Goal: Transaction & Acquisition: Obtain resource

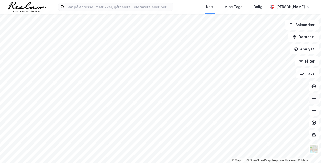
click at [313, 97] on icon at bounding box center [314, 98] width 5 height 5
click at [315, 108] on icon at bounding box center [314, 110] width 5 height 5
click at [306, 49] on button "Analyse" at bounding box center [304, 49] width 29 height 10
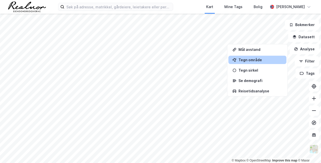
click at [254, 61] on div "Tegn område" at bounding box center [261, 60] width 44 height 4
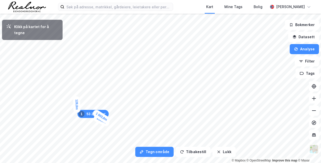
click at [77, 101] on div "128,8m" at bounding box center [77, 104] width 8 height 17
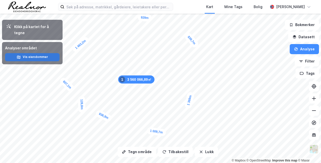
click at [34, 54] on button "Vis eiendommer" at bounding box center [32, 57] width 55 height 8
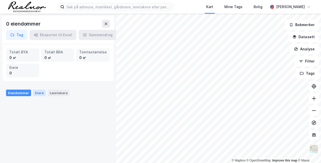
click at [39, 92] on div "Eiere" at bounding box center [39, 92] width 13 height 7
click at [61, 92] on div "Leietakere" at bounding box center [59, 92] width 22 height 7
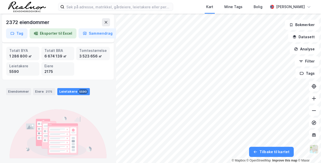
scroll to position [29, 0]
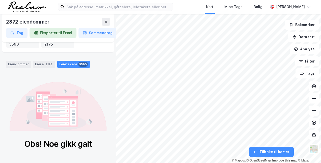
click at [73, 65] on div "Leietakere 5590" at bounding box center [73, 64] width 33 height 7
click at [104, 24] on button at bounding box center [106, 22] width 8 height 8
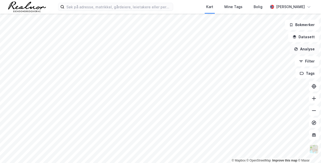
click at [306, 51] on button "Analyse" at bounding box center [304, 49] width 29 height 10
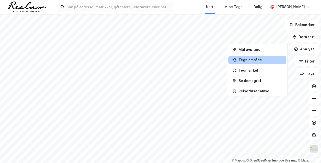
click at [257, 58] on div "Tegn område" at bounding box center [261, 60] width 44 height 4
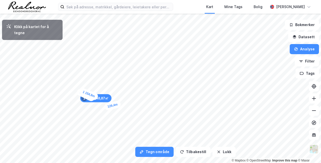
click at [116, 105] on div "129,4m" at bounding box center [112, 105] width 17 height 11
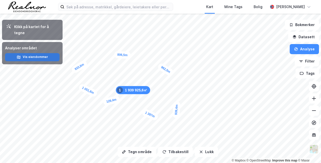
click at [42, 53] on button "Vis eiendommer" at bounding box center [32, 57] width 55 height 8
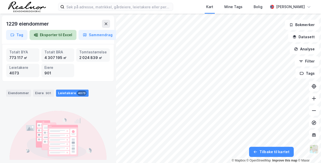
click at [53, 37] on button "Eksporter til Excel" at bounding box center [53, 35] width 47 height 10
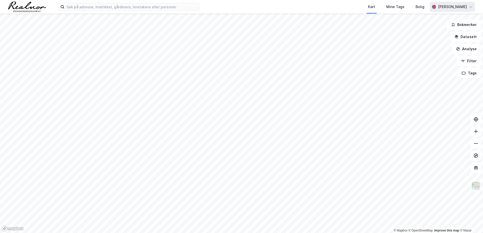
click at [447, 7] on div "[PERSON_NAME]" at bounding box center [452, 7] width 29 height 6
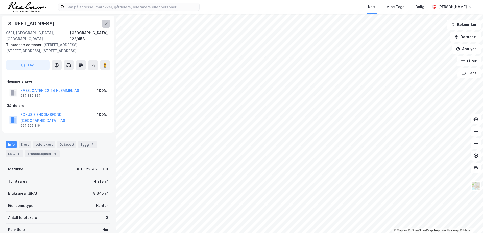
click at [107, 24] on icon at bounding box center [106, 23] width 3 height 3
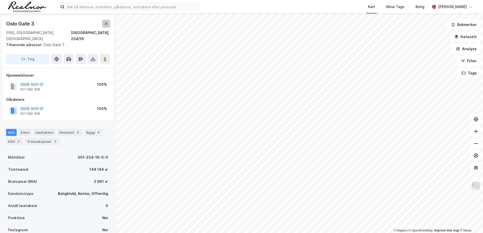
click at [104, 22] on button at bounding box center [106, 24] width 8 height 8
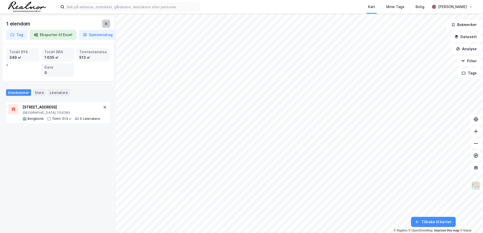
click at [105, 23] on icon at bounding box center [106, 24] width 4 height 4
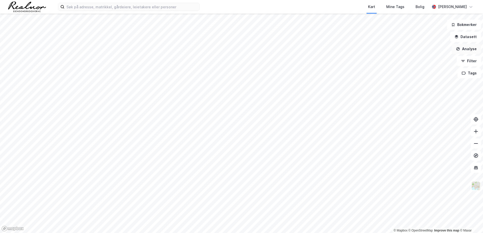
click at [466, 50] on button "Analyse" at bounding box center [466, 49] width 29 height 10
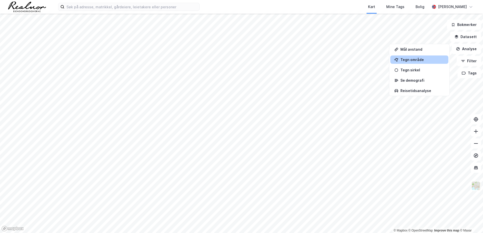
click at [416, 60] on div "Tegn område" at bounding box center [422, 60] width 44 height 4
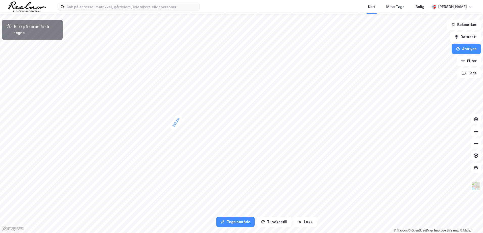
click at [179, 118] on div "235,1m" at bounding box center [176, 123] width 15 height 18
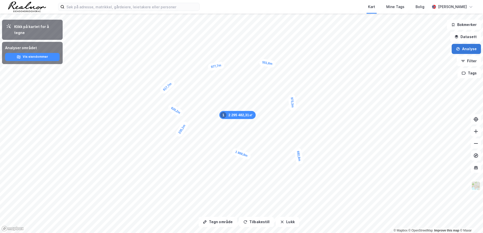
click at [469, 48] on button "Analyse" at bounding box center [466, 49] width 29 height 10
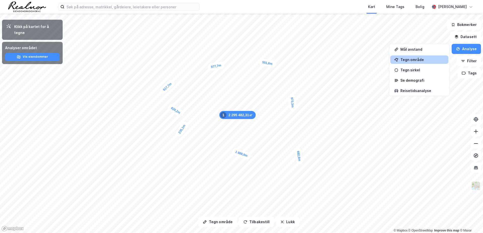
click at [431, 60] on div "Tegn område" at bounding box center [422, 60] width 44 height 4
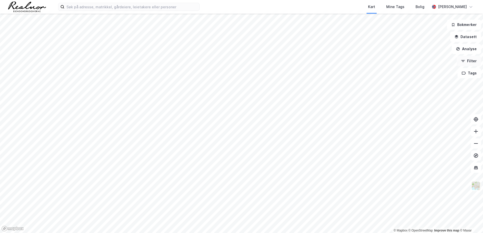
click at [468, 61] on button "Filter" at bounding box center [469, 61] width 24 height 10
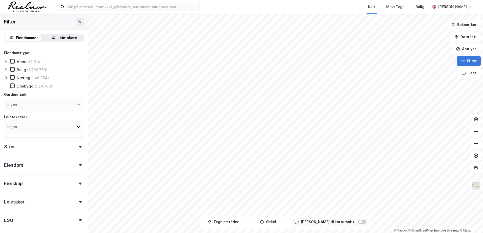
click at [471, 62] on button "Filter" at bounding box center [469, 61] width 24 height 10
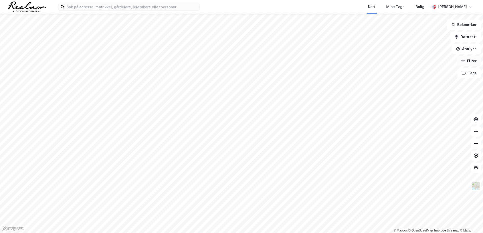
click at [471, 62] on button "Filter" at bounding box center [469, 61] width 24 height 10
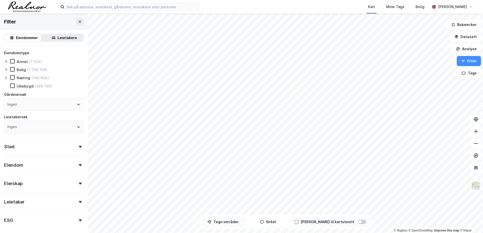
click at [237, 223] on button "Tegn områder" at bounding box center [223, 222] width 43 height 10
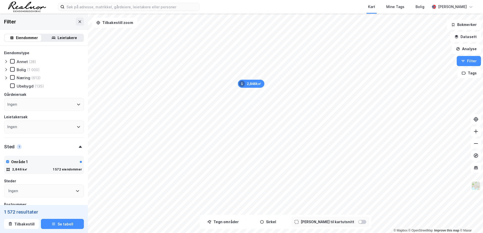
click at [70, 124] on div "Ingen" at bounding box center [44, 127] width 80 height 13
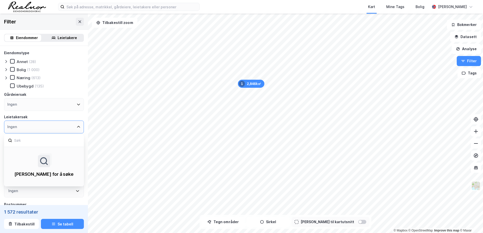
click at [69, 125] on div "Ingen" at bounding box center [44, 127] width 80 height 13
click at [65, 40] on div "Leietakere" at bounding box center [67, 38] width 19 height 6
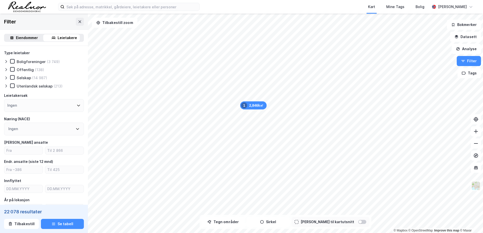
click at [6, 61] on icon at bounding box center [6, 61] width 2 height 3
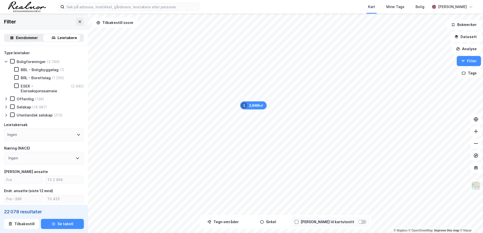
click at [6, 61] on icon at bounding box center [6, 62] width 4 height 4
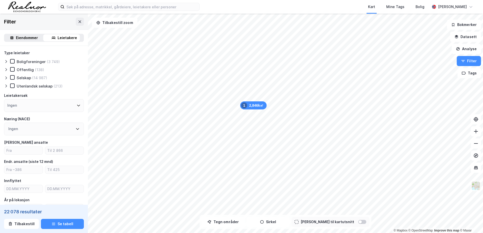
click at [7, 68] on icon at bounding box center [6, 70] width 4 height 4
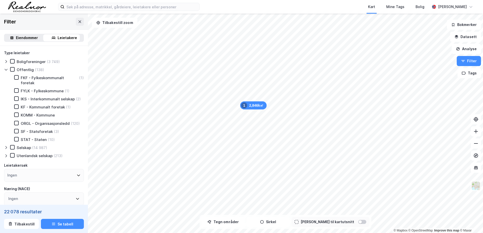
click at [7, 68] on icon at bounding box center [6, 70] width 4 height 4
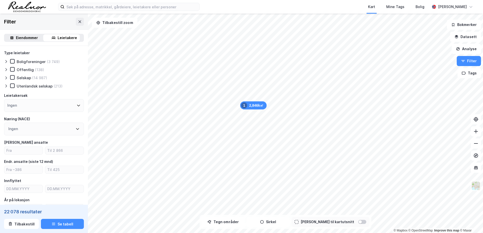
click at [4, 75] on div at bounding box center [7, 77] width 6 height 5
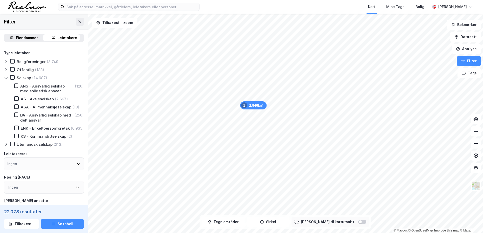
click at [5, 77] on icon at bounding box center [6, 78] width 4 height 4
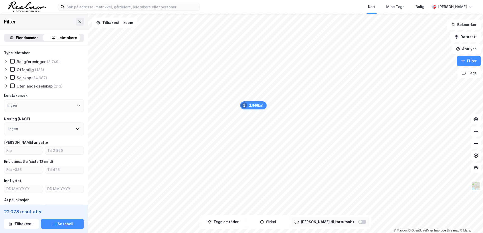
click at [6, 86] on icon at bounding box center [6, 86] width 4 height 4
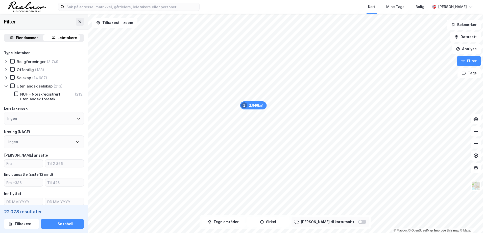
click at [6, 86] on icon at bounding box center [6, 86] width 4 height 4
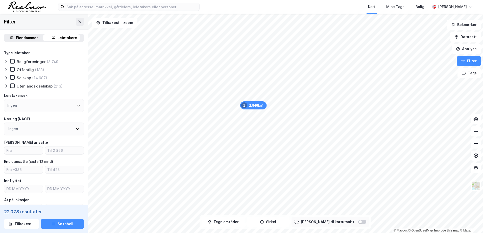
click at [58, 107] on div "Ingen" at bounding box center [44, 105] width 80 height 13
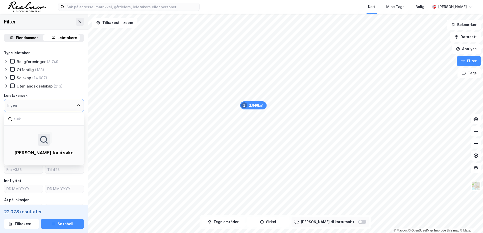
click at [58, 107] on div "Ingen" at bounding box center [44, 105] width 80 height 13
click at [77, 104] on icon at bounding box center [79, 106] width 4 height 4
click at [77, 106] on icon at bounding box center [79, 106] width 4 height 4
click at [78, 96] on div "Leietakersøk" at bounding box center [44, 96] width 80 height 6
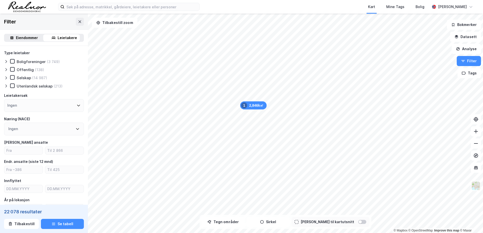
click at [76, 124] on div "Ingen" at bounding box center [44, 129] width 80 height 13
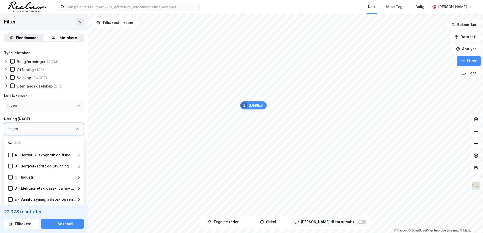
click at [76, 124] on div "Ingen" at bounding box center [44, 129] width 80 height 13
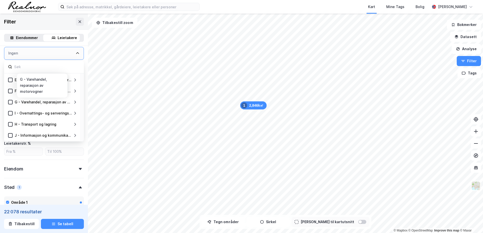
scroll to position [40, 0]
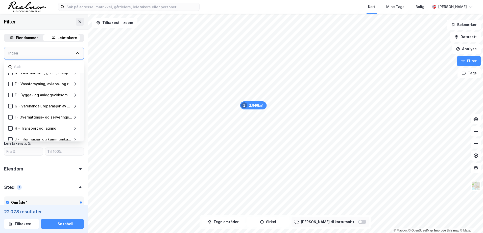
click at [76, 54] on icon at bounding box center [78, 53] width 4 height 4
click at [76, 54] on div "Ingen" at bounding box center [44, 53] width 80 height 13
click at [81, 59] on div "Type leietaker Boligforeninger (3 749) Offentlig (138) Selskap (14 987) Utenlan…" at bounding box center [44, 140] width 88 height 340
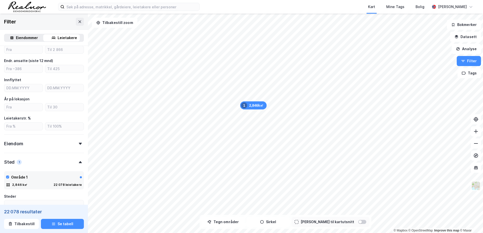
scroll to position [76, 0]
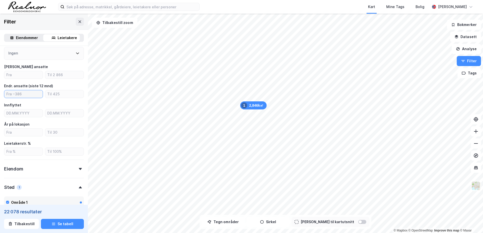
click at [34, 97] on input "number" at bounding box center [23, 94] width 38 height 8
type input "20"
click at [52, 96] on input "number" at bounding box center [64, 94] width 38 height 8
type input "120"
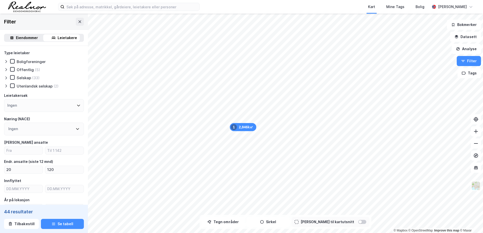
scroll to position [25, 0]
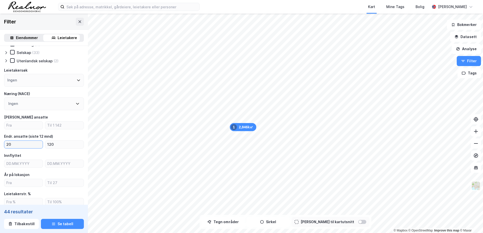
drag, startPoint x: 34, startPoint y: 147, endPoint x: -1, endPoint y: 148, distance: 34.6
click at [0, 148] on html "Kart Mine Tags [PERSON_NAME] [PERSON_NAME] 2,846k㎡ 1 © Mapbox © OpenStreetMap I…" at bounding box center [241, 116] width 483 height 233
drag, startPoint x: 55, startPoint y: 146, endPoint x: 41, endPoint y: 144, distance: 14.0
click at [42, 145] on div "120" at bounding box center [44, 145] width 80 height 8
click at [30, 130] on div "Type leietaker Boligforeninger (3 749) Offentlig (138) Selskap (14 987) Utenlan…" at bounding box center [44, 178] width 80 height 306
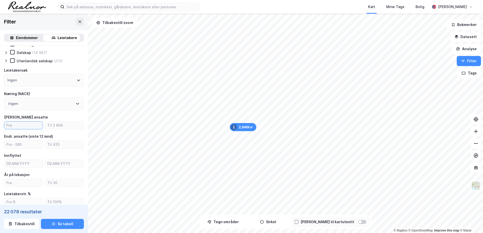
click at [30, 129] on input "number" at bounding box center [23, 126] width 38 height 8
type input "20"
click at [45, 125] on input "number" at bounding box center [64, 126] width 38 height 8
type input "120"
click at [60, 224] on button "Se tabell" at bounding box center [62, 224] width 43 height 10
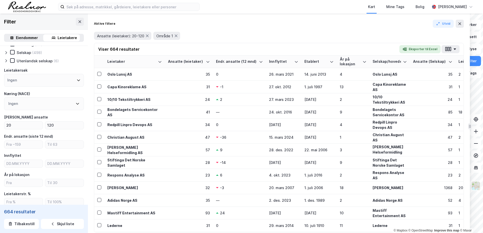
drag, startPoint x: 366, startPoint y: 48, endPoint x: 469, endPoint y: 56, distance: 103.4
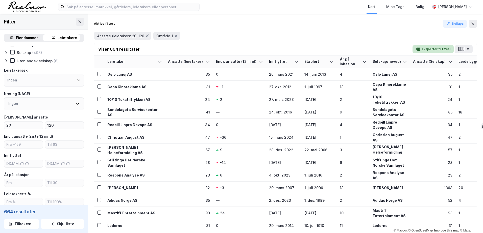
click at [436, 47] on button "Eksporter til Excel" at bounding box center [433, 49] width 41 height 8
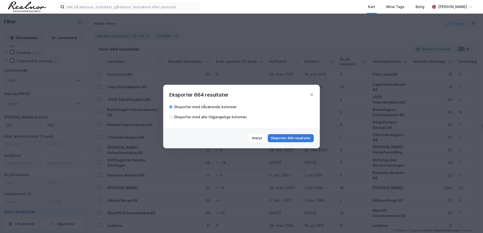
click at [291, 138] on button "Eksporter 664 resultater" at bounding box center [291, 138] width 46 height 8
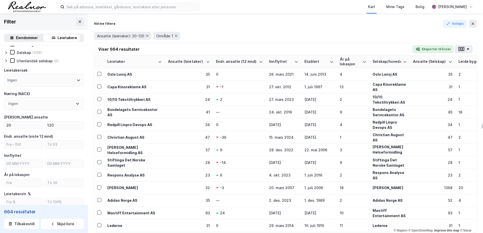
click at [229, 28] on div "Aktive filtere Kollaps Ansatte (leietaker): 20-120 Område 1" at bounding box center [285, 31] width 383 height 23
click at [472, 25] on icon at bounding box center [473, 23] width 3 height 3
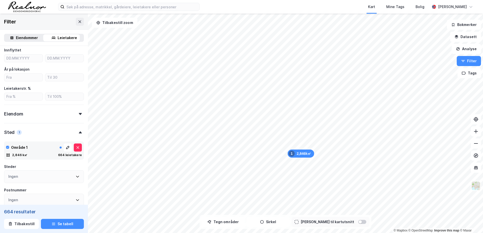
scroll to position [76, 0]
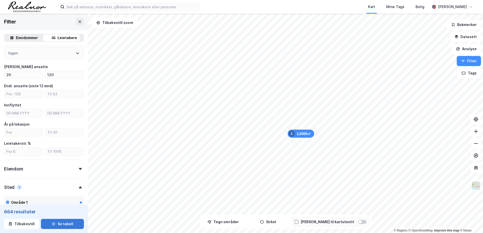
click at [62, 224] on button "Se tabell" at bounding box center [62, 224] width 43 height 10
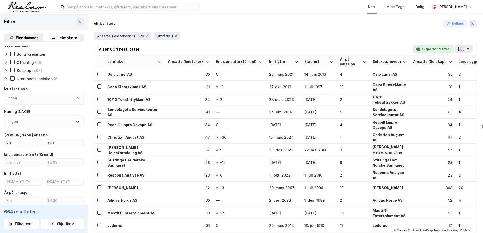
scroll to position [4, 0]
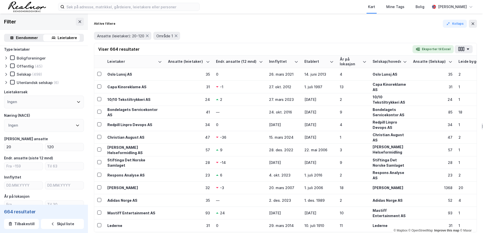
click at [72, 102] on div "Ingen" at bounding box center [44, 102] width 80 height 13
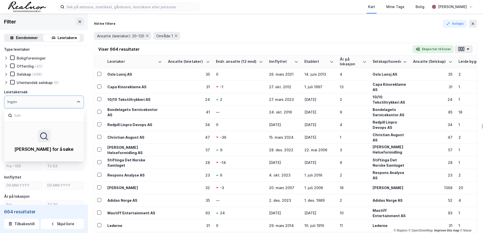
click at [72, 102] on div "Ingen" at bounding box center [44, 102] width 80 height 13
click at [77, 101] on icon at bounding box center [79, 102] width 4 height 4
click at [7, 73] on icon at bounding box center [6, 75] width 4 height 4
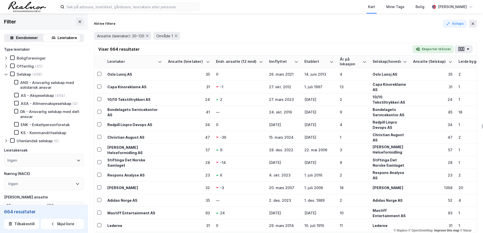
click at [7, 142] on icon at bounding box center [6, 141] width 4 height 4
click at [5, 65] on icon at bounding box center [6, 66] width 4 height 4
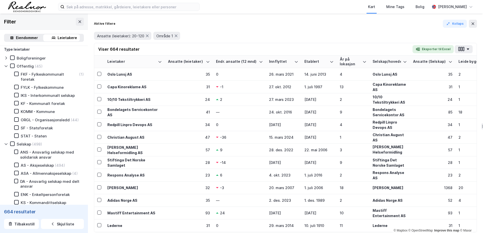
click at [7, 58] on icon at bounding box center [6, 58] width 2 height 3
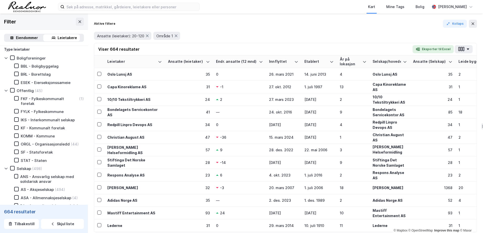
click at [7, 59] on icon at bounding box center [6, 58] width 4 height 4
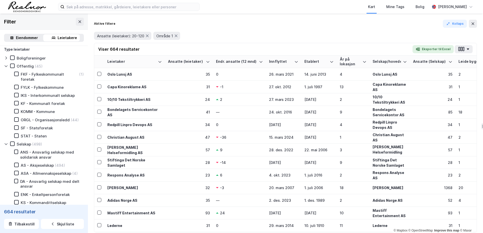
click at [6, 67] on icon at bounding box center [6, 67] width 3 height 2
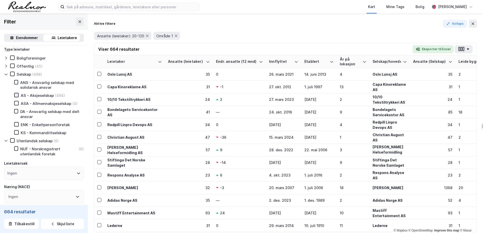
click at [15, 93] on icon at bounding box center [17, 95] width 4 height 4
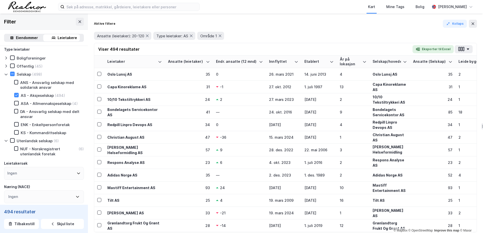
click at [7, 140] on icon at bounding box center [6, 141] width 4 height 4
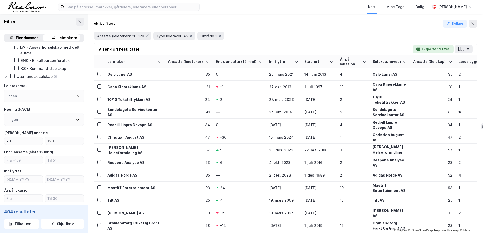
scroll to position [79, 0]
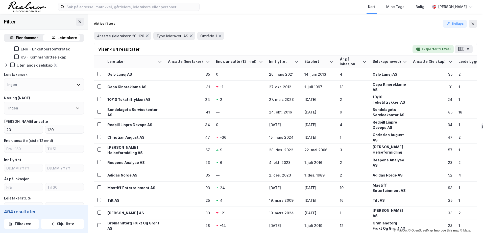
click at [69, 107] on div "Ingen" at bounding box center [44, 108] width 80 height 13
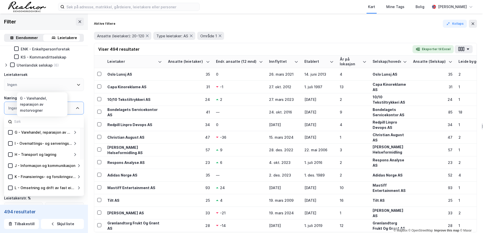
scroll to position [76, 0]
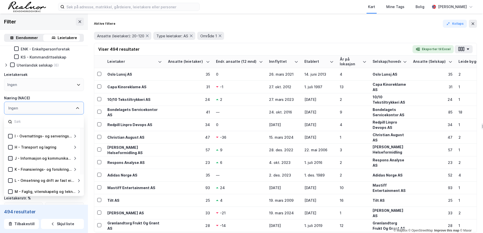
click at [11, 158] on icon at bounding box center [11, 159] width 4 height 4
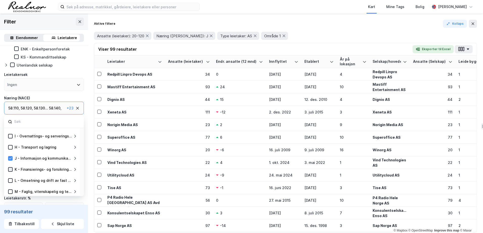
click at [12, 171] on icon at bounding box center [11, 170] width 4 height 4
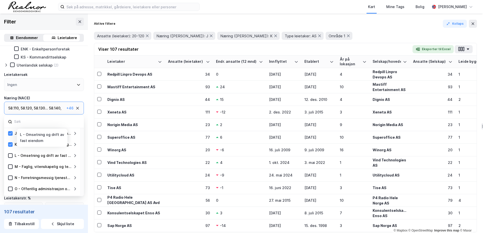
scroll to position [101, 0]
click at [12, 155] on icon at bounding box center [11, 156] width 4 height 4
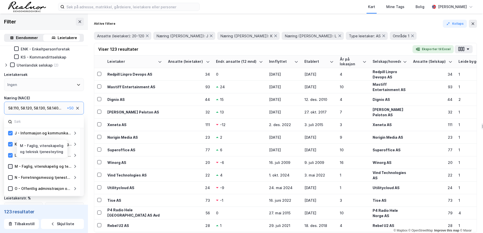
click at [11, 166] on icon at bounding box center [11, 167] width 4 height 4
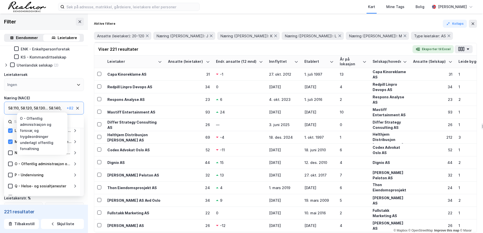
scroll to position [126, 0]
click at [10, 155] on div "N - Forretningsmessig tjenesteyting" at bounding box center [42, 153] width 69 height 6
click at [10, 152] on icon at bounding box center [11, 153] width 4 height 4
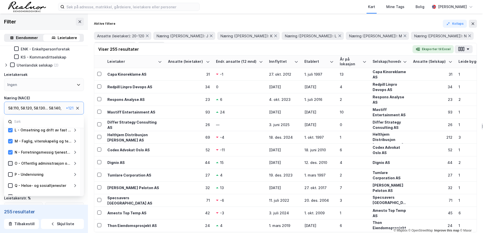
click at [11, 162] on icon at bounding box center [11, 164] width 4 height 4
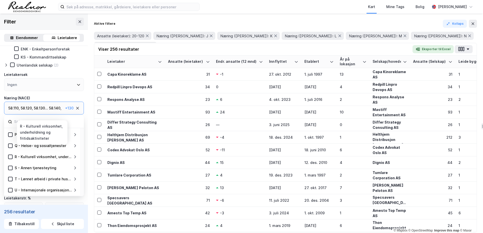
scroll to position [105, 0]
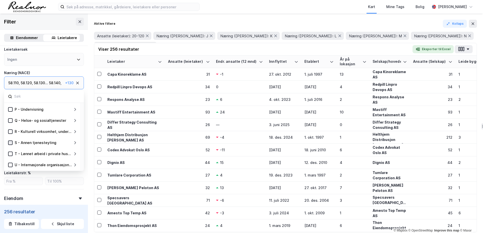
click at [8, 143] on div at bounding box center [10, 143] width 5 height 5
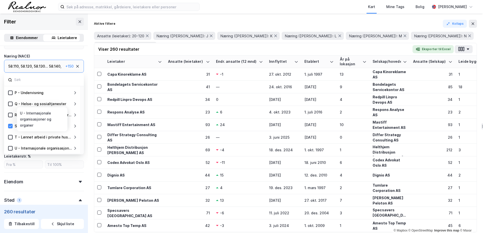
scroll to position [130, 0]
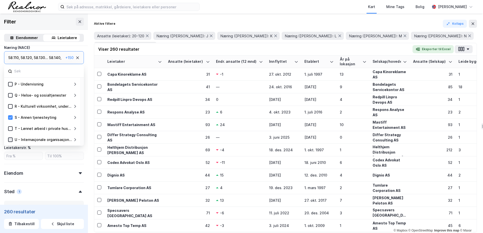
click at [10, 141] on icon at bounding box center [11, 140] width 4 height 4
click at [82, 69] on div "Type leietaker Boligforeninger Offentlig (19) Selskap (263) ANS - Ansvarlig sel…" at bounding box center [44, 115] width 88 height 398
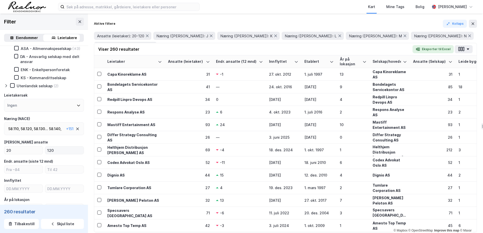
scroll to position [54, 0]
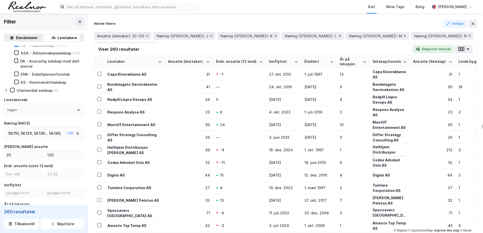
click at [77, 109] on div "Ingen" at bounding box center [44, 110] width 80 height 13
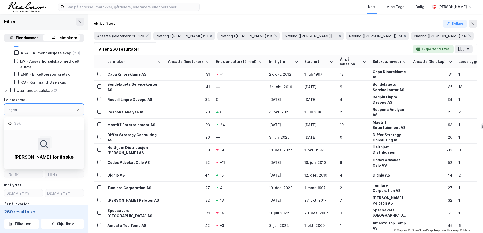
click at [77, 109] on div "Ingen" at bounding box center [44, 110] width 80 height 13
click at [71, 111] on div "Ingen" at bounding box center [44, 110] width 80 height 13
click at [77, 110] on icon at bounding box center [79, 110] width 4 height 4
click at [77, 109] on icon at bounding box center [79, 110] width 4 height 4
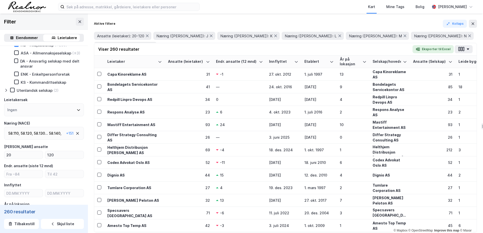
click at [78, 98] on div "Leietakersøk" at bounding box center [44, 100] width 80 height 6
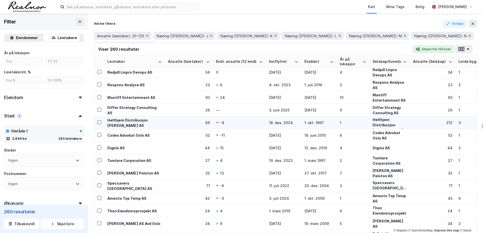
scroll to position [0, 0]
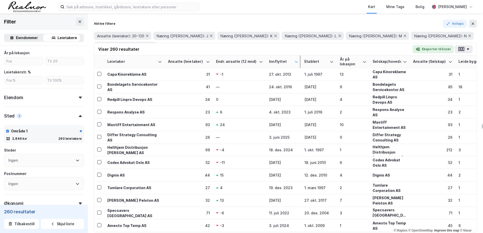
click at [297, 63] on icon at bounding box center [296, 62] width 4 height 4
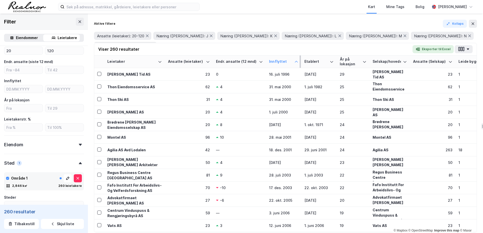
scroll to position [130, 0]
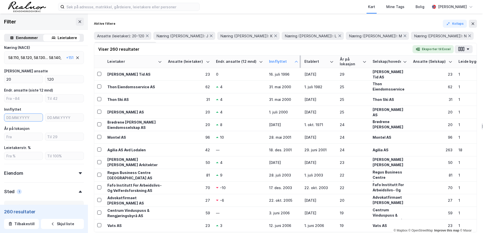
type input "DD.MM.YYYY"
click at [28, 119] on input "DD.MM.YYYY" at bounding box center [23, 118] width 38 height 8
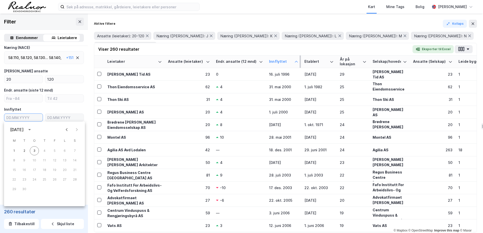
type input "DD.MM.YYYY"
click at [60, 119] on input "text" at bounding box center [64, 118] width 38 height 8
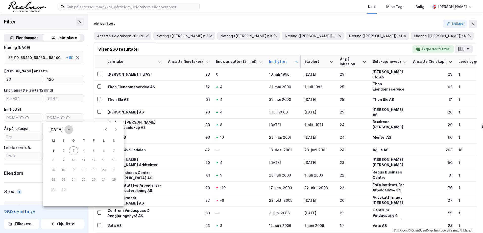
click at [72, 130] on icon "calendar view is open, switch to year view" at bounding box center [69, 130] width 6 height 6
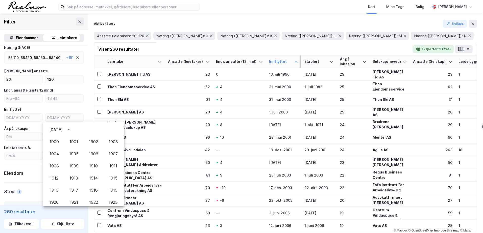
scroll to position [347, 0]
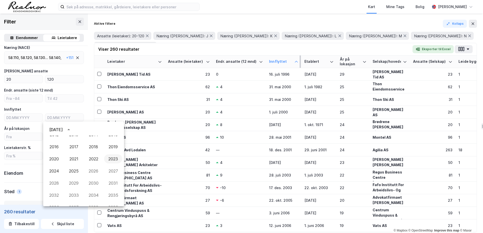
click at [110, 159] on button "2023" at bounding box center [113, 159] width 18 height 9
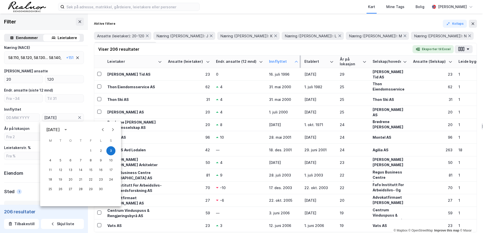
click at [67, 130] on icon "calendar view is open, switch to year view" at bounding box center [65, 129] width 3 height 1
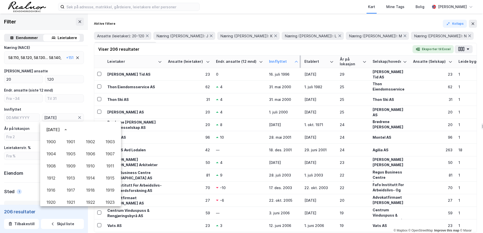
scroll to position [334, 0]
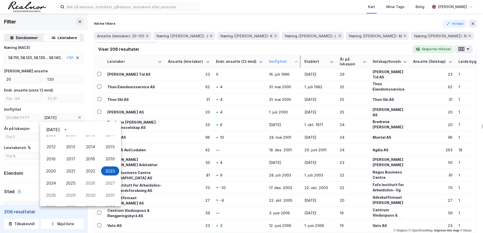
click at [105, 170] on button "2023" at bounding box center [110, 171] width 18 height 9
click at [102, 130] on icon "Previous month" at bounding box center [103, 130] width 6 height 6
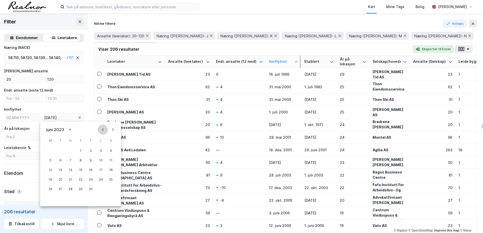
click at [102, 130] on icon "Previous month" at bounding box center [103, 130] width 6 height 6
click at [102, 132] on icon "Previous month" at bounding box center [103, 130] width 6 height 6
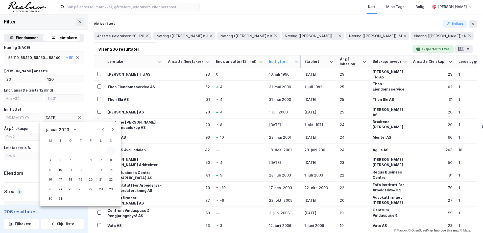
click at [109, 152] on button "1" at bounding box center [110, 151] width 9 height 9
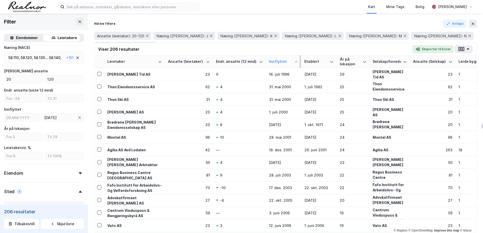
type input "[DATE]"
type input "DD.MM.YYYY"
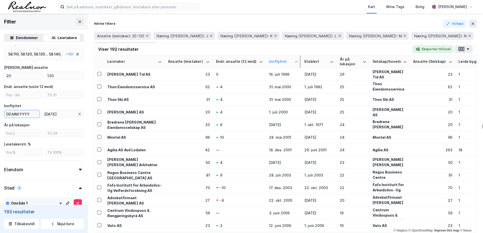
scroll to position [105, 0]
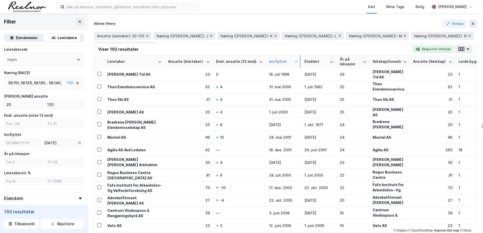
click at [60, 153] on div "År på lokasjon" at bounding box center [44, 154] width 80 height 6
click at [158, 62] on icon at bounding box center [160, 62] width 4 height 4
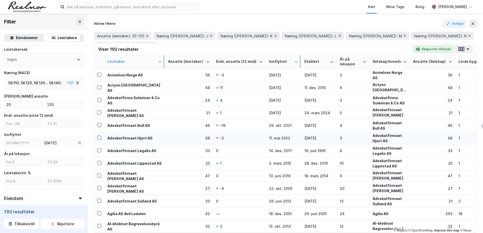
scroll to position [25, 0]
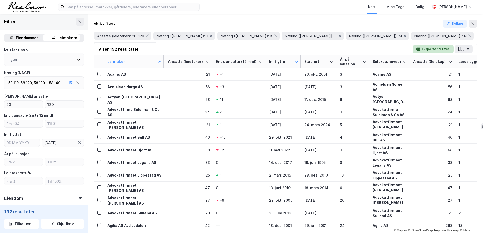
click at [425, 51] on button "Eksporter til Excel" at bounding box center [433, 49] width 41 height 8
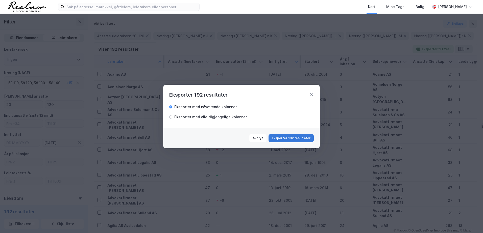
click at [294, 139] on button "Eksporter 192 resultater" at bounding box center [291, 138] width 45 height 8
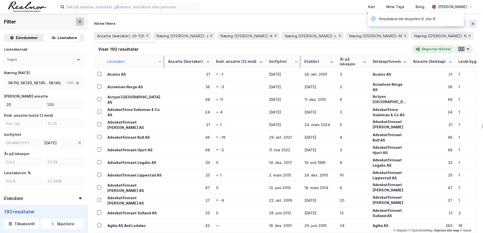
click at [78, 21] on icon at bounding box center [80, 22] width 4 height 4
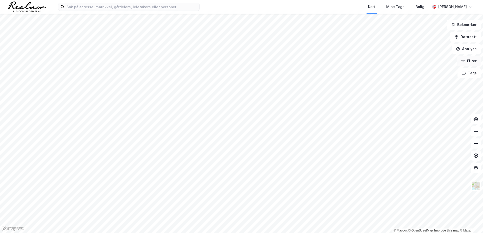
click at [467, 61] on button "Filter" at bounding box center [469, 61] width 24 height 10
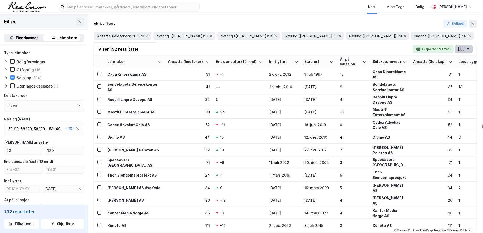
click at [469, 47] on button "button" at bounding box center [464, 49] width 18 height 8
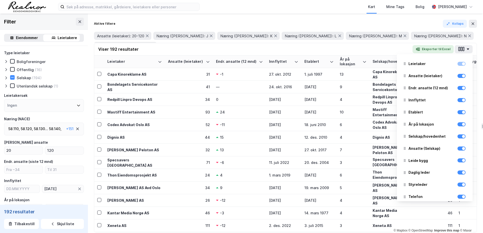
click at [173, 43] on button "5 mer" at bounding box center [166, 46] width 14 height 7
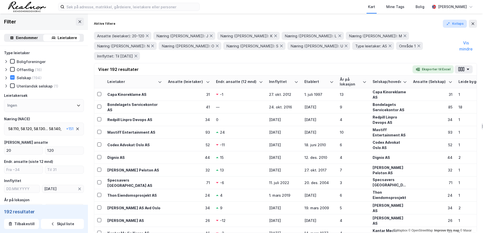
click at [456, 24] on button "Kollaps" at bounding box center [455, 24] width 24 height 8
click at [451, 25] on button "Kollaps" at bounding box center [455, 24] width 24 height 8
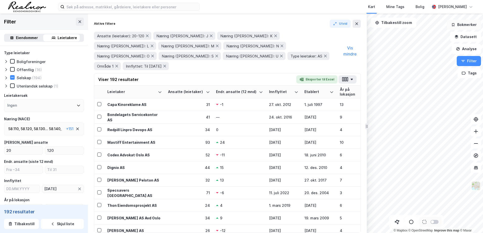
click at [455, 24] on icon "button" at bounding box center [453, 25] width 4 height 4
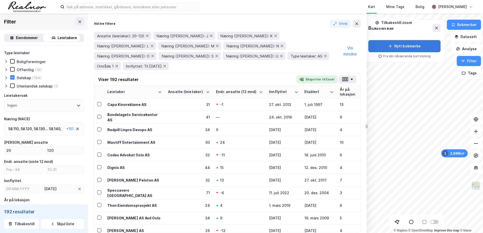
click at [411, 47] on button "Nytt bokmerke" at bounding box center [404, 46] width 72 height 12
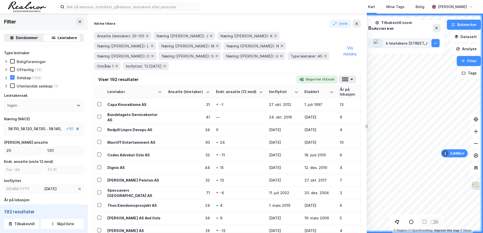
scroll to position [0, 14]
type input "Uttrekk leietakere [STREET_ADDRESS]"
click at [436, 44] on icon at bounding box center [436, 43] width 4 height 4
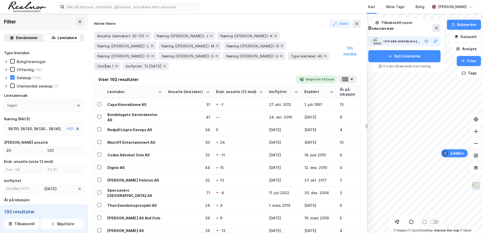
click at [389, 39] on div "Uttrekk leietakere [STREET_ADDRESS]" at bounding box center [401, 41] width 37 height 6
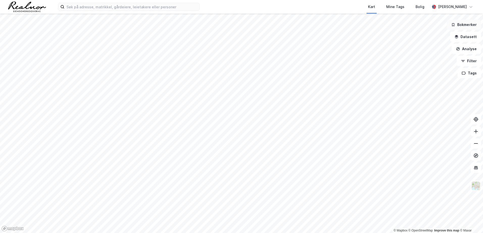
click at [453, 25] on icon "button" at bounding box center [453, 25] width 4 height 4
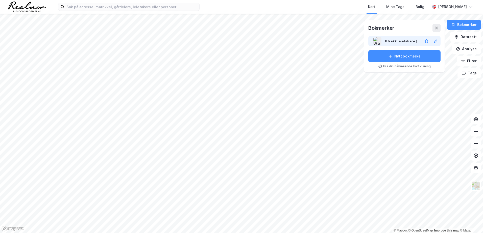
drag, startPoint x: 399, startPoint y: 35, endPoint x: 399, endPoint y: 38, distance: 3.3
click at [399, 38] on div "Bokmerker Uttrekk leietakere kirkegata 15 Nytt bokmerke Fra din nåværende kartv…" at bounding box center [404, 46] width 72 height 44
click at [399, 40] on div "Uttrekk leietakere [STREET_ADDRESS]" at bounding box center [401, 41] width 37 height 6
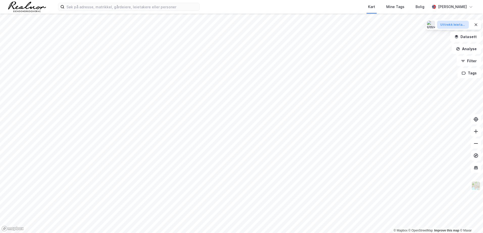
click at [451, 27] on div "Uttrekk leietakere [STREET_ADDRESS]" at bounding box center [452, 25] width 25 height 4
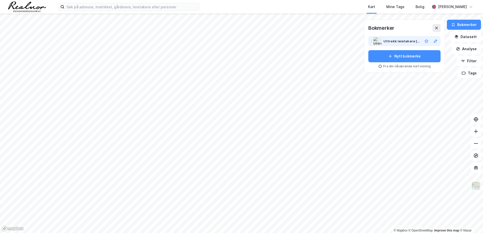
click at [409, 42] on div "Uttrekk leietakere [STREET_ADDRESS]" at bounding box center [401, 41] width 37 height 6
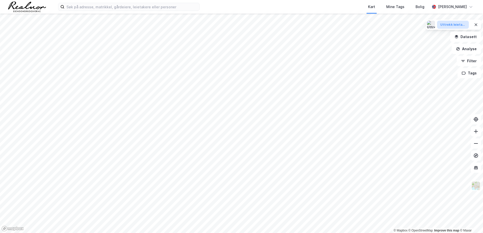
click at [443, 25] on div "Uttrekk leietakere [STREET_ADDRESS]" at bounding box center [452, 25] width 25 height 4
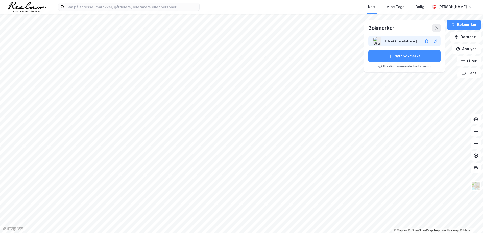
click at [395, 43] on div "Uttrekk leietakere [STREET_ADDRESS]" at bounding box center [401, 41] width 37 height 6
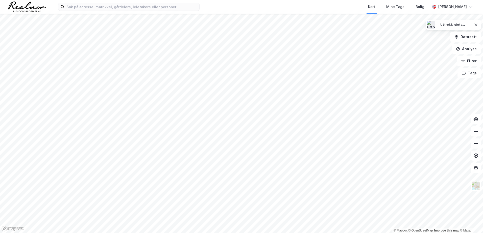
drag, startPoint x: 436, startPoint y: 23, endPoint x: 438, endPoint y: 28, distance: 5.5
click at [436, 23] on div "Uttrekk leietakere [STREET_ADDRESS]" at bounding box center [448, 25] width 42 height 8
click at [452, 23] on div "Uttrekk leietakere [STREET_ADDRESS]" at bounding box center [452, 25] width 25 height 4
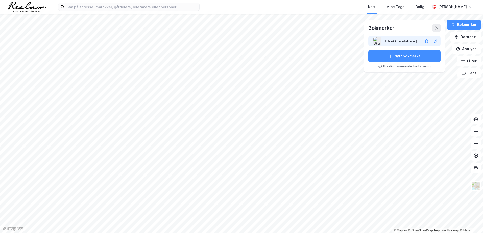
click at [373, 41] on icon at bounding box center [371, 41] width 4 height 4
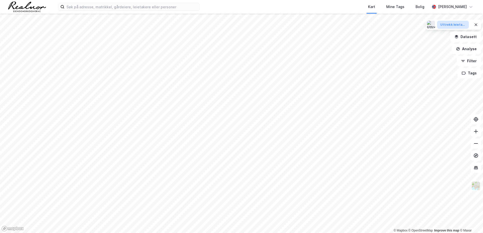
click at [444, 25] on div "Uttrekk leietakere [STREET_ADDRESS]" at bounding box center [452, 25] width 25 height 4
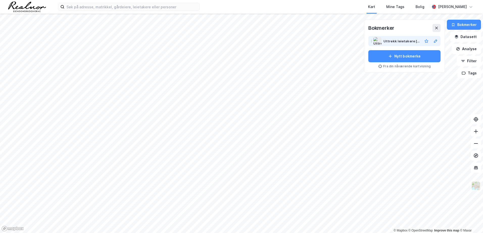
drag, startPoint x: 373, startPoint y: 42, endPoint x: 378, endPoint y: 39, distance: 5.9
click at [378, 39] on img at bounding box center [377, 41] width 8 height 8
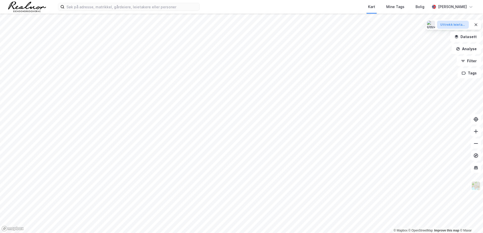
click at [443, 25] on div "Uttrekk leietakere [STREET_ADDRESS]" at bounding box center [452, 25] width 25 height 4
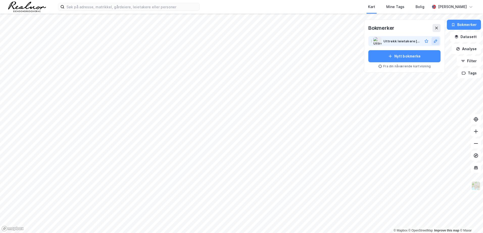
click at [436, 43] on icon at bounding box center [436, 41] width 4 height 4
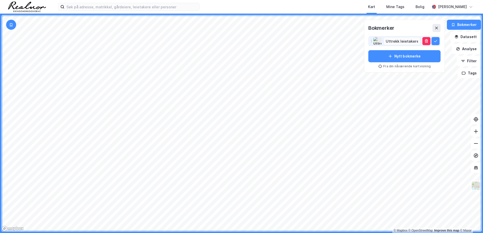
click at [414, 35] on div "Bokmerker Uttrekk leietakere kirkegata 15 Nytt bokmerke Fra din nåværende kartv…" at bounding box center [404, 46] width 72 height 44
click at [381, 42] on img at bounding box center [377, 41] width 8 height 8
click at [373, 43] on icon at bounding box center [371, 41] width 4 height 4
click at [374, 43] on img at bounding box center [377, 41] width 8 height 8
click at [379, 43] on img at bounding box center [377, 41] width 8 height 8
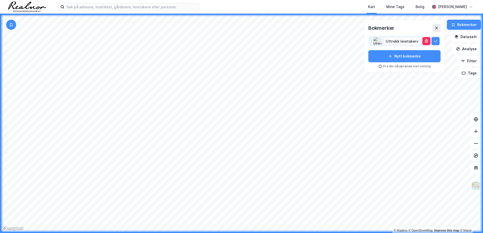
click at [379, 41] on img at bounding box center [377, 41] width 8 height 8
click at [399, 40] on input "Uttrekk leietakere [STREET_ADDRESS]" at bounding box center [402, 41] width 36 height 8
click at [391, 33] on div "Bokmerker Uttrekk leietakere kirkegata 15 Nytt bokmerke Fra din nåværende kartv…" at bounding box center [404, 46] width 72 height 44
click at [376, 43] on img at bounding box center [377, 41] width 8 height 8
click at [388, 38] on input "Uttrekk leietakere [STREET_ADDRESS]" at bounding box center [402, 41] width 36 height 8
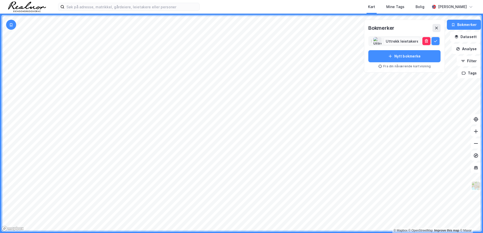
click at [403, 30] on div "Bokmerker" at bounding box center [404, 28] width 72 height 8
click at [413, 29] on div "Bokmerker" at bounding box center [404, 28] width 72 height 8
click at [397, 31] on div "Bokmerker" at bounding box center [404, 28] width 72 height 8
click at [411, 41] on input "Uttrekk leietakere [STREET_ADDRESS]" at bounding box center [402, 41] width 36 height 8
click at [399, 40] on input at bounding box center [402, 41] width 36 height 8
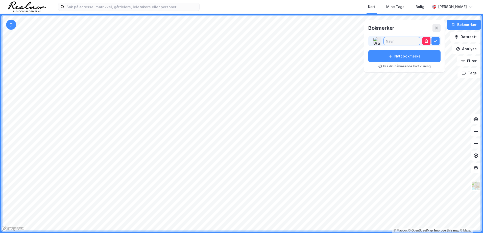
paste input "[URL][DOMAIN_NAME]',employeesCount:(min:20,max:120),movingDate:(min:null,max:[D…"
type input "[URL][DOMAIN_NAME]',employeesCount:(min:20,max:120),movingDate:(min:null,max:[D…"
click at [439, 42] on button at bounding box center [435, 41] width 8 height 8
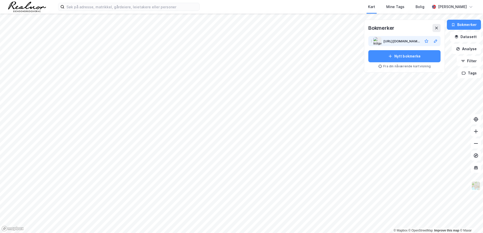
click at [411, 41] on div "[URL][DOMAIN_NAME]',employeesCount:(min:20,max:120),movingDate:(min:null,max:[D…" at bounding box center [401, 41] width 37 height 6
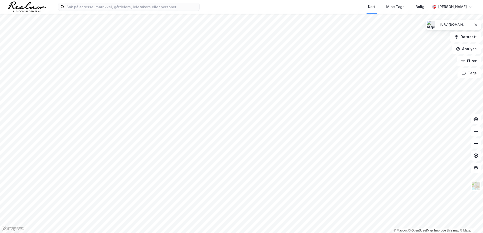
click at [444, 29] on div "[URL][DOMAIN_NAME]',employeesCount:(min:20,max:120),movingDate:(min:null,max:[D…" at bounding box center [453, 25] width 55 height 10
click at [446, 25] on div "[URL][DOMAIN_NAME]',employeesCount:(min:20,max:120),movingDate:(min:null,max:[D…" at bounding box center [452, 25] width 25 height 4
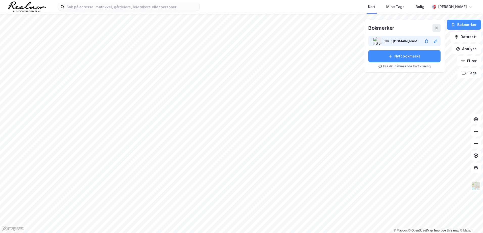
click at [371, 42] on icon at bounding box center [371, 41] width 4 height 4
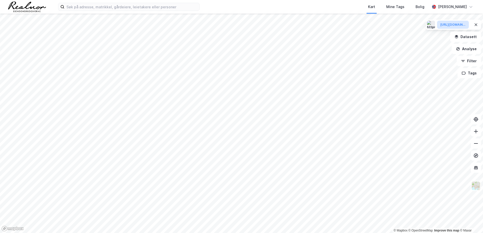
click at [438, 26] on button "[URL][DOMAIN_NAME]',employeesCount:(min:20,max:120),movingDate:(min:null,max:[D…" at bounding box center [453, 25] width 32 height 8
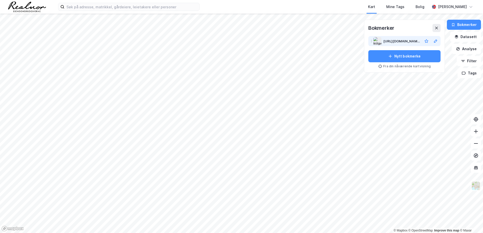
click at [409, 42] on div "[URL][DOMAIN_NAME]',employeesCount:(min:20,max:120),movingDate:(min:null,max:[D…" at bounding box center [401, 41] width 37 height 6
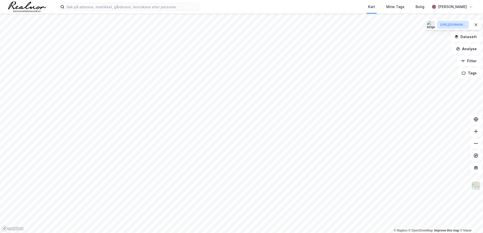
click at [453, 26] on div "[URL][DOMAIN_NAME]',employeesCount:(min:20,max:120),movingDate:(min:null,max:[D…" at bounding box center [452, 25] width 25 height 4
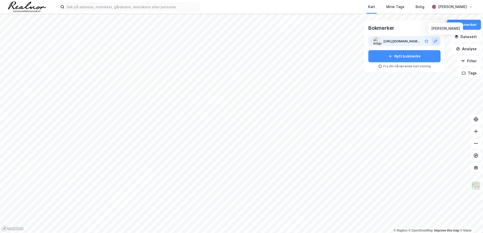
click at [437, 42] on icon at bounding box center [435, 40] width 3 height 3
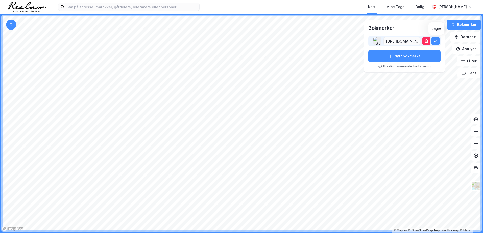
scroll to position [0, 1857]
click at [436, 41] on icon at bounding box center [436, 41] width 4 height 4
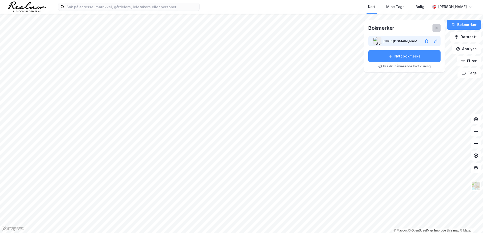
click at [441, 29] on button at bounding box center [437, 28] width 8 height 8
